Goal: Transaction & Acquisition: Purchase product/service

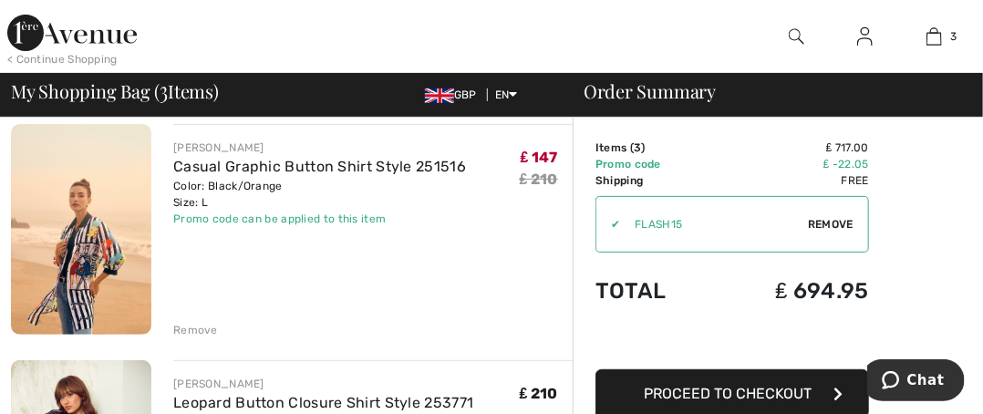
scroll to position [117, 0]
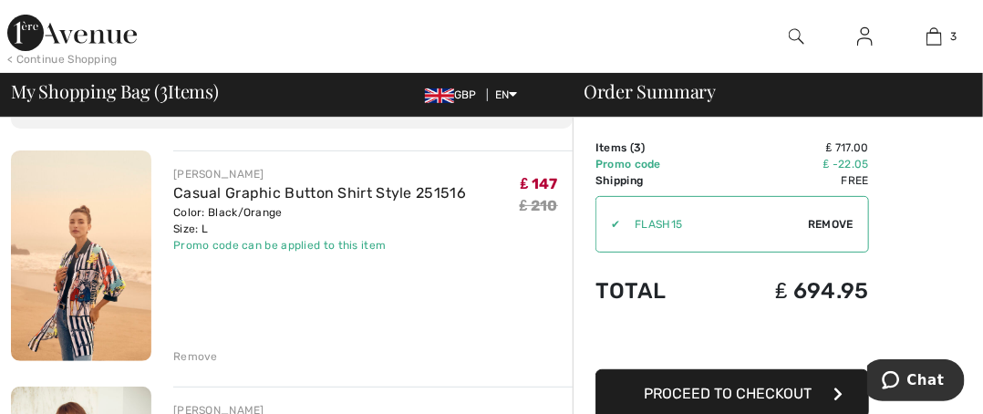
click at [190, 352] on div "Remove" at bounding box center [195, 356] width 45 height 16
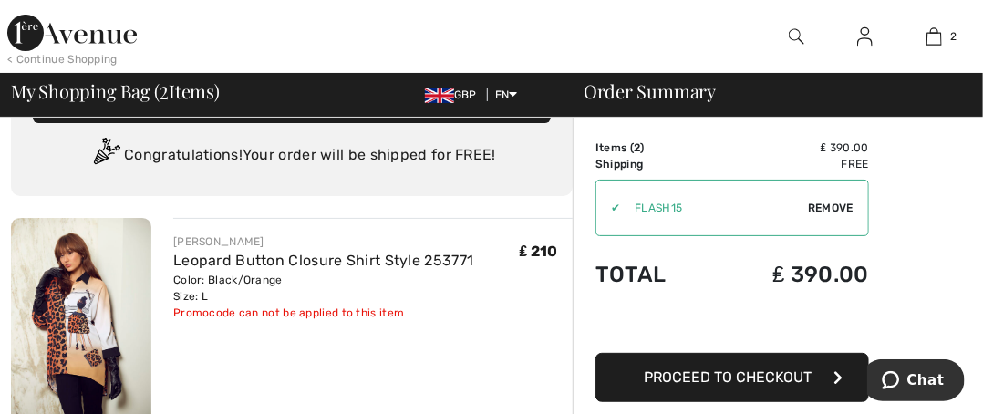
scroll to position [0, 0]
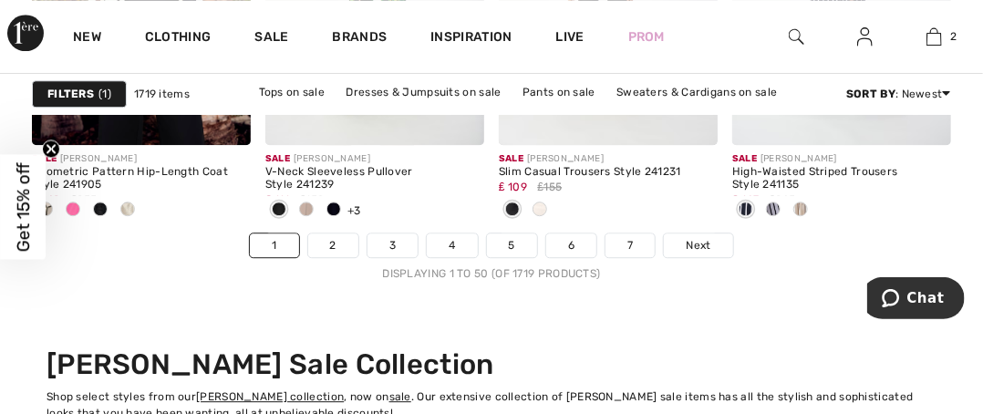
scroll to position [6633, 0]
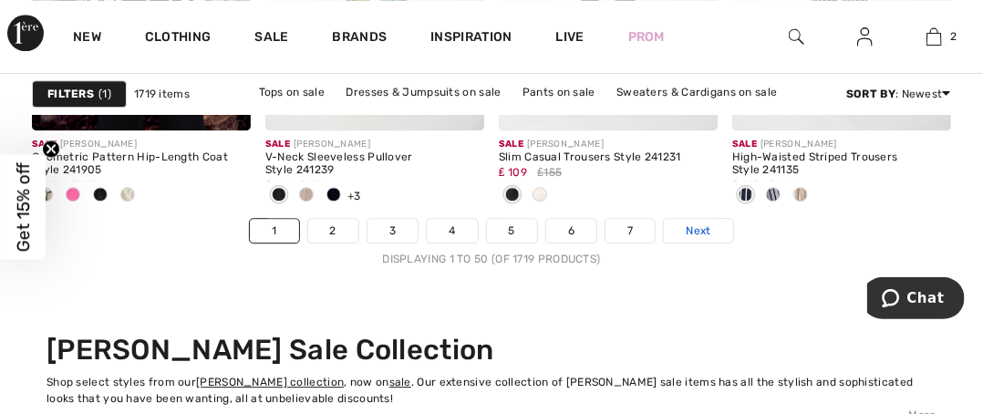
click at [701, 225] on span "Next" at bounding box center [698, 231] width 25 height 16
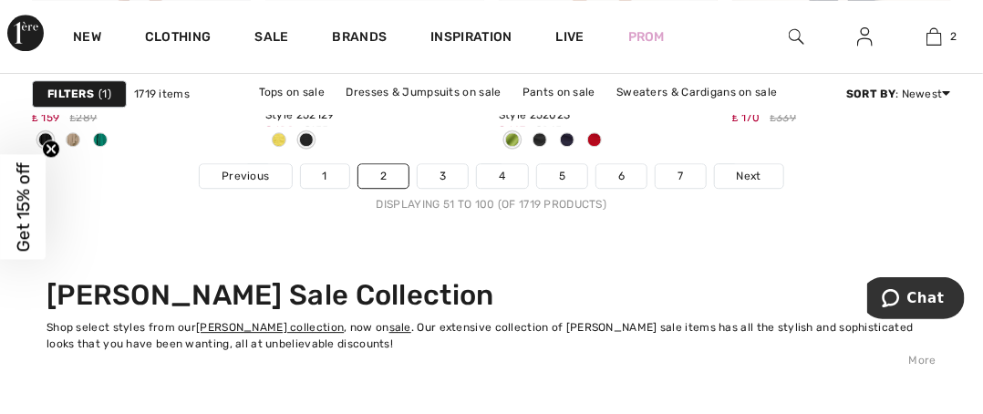
scroll to position [6705, 0]
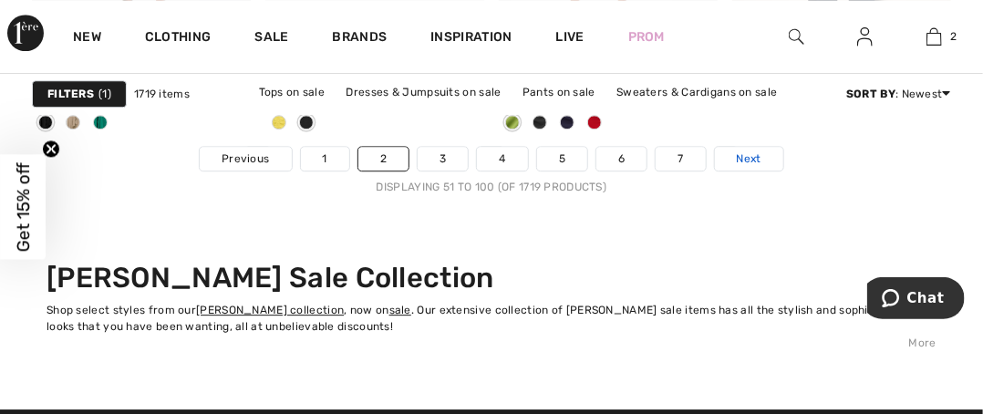
click at [754, 159] on span "Next" at bounding box center [749, 158] width 25 height 16
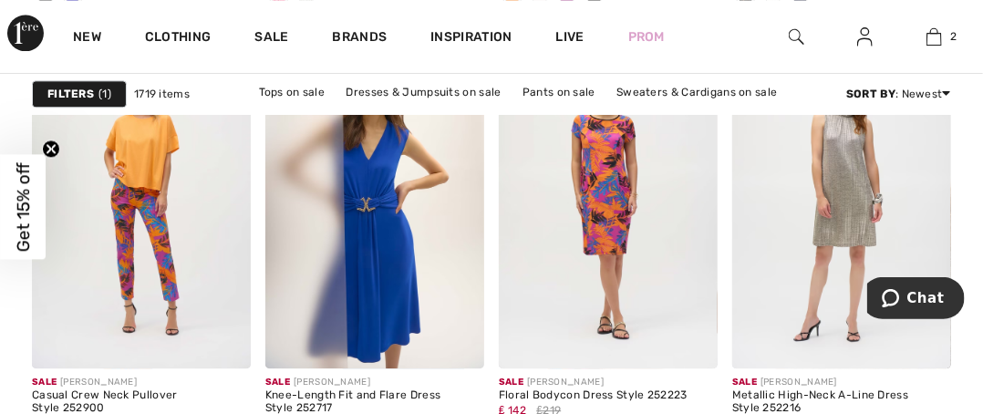
scroll to position [1565, 0]
